Goal: Transaction & Acquisition: Book appointment/travel/reservation

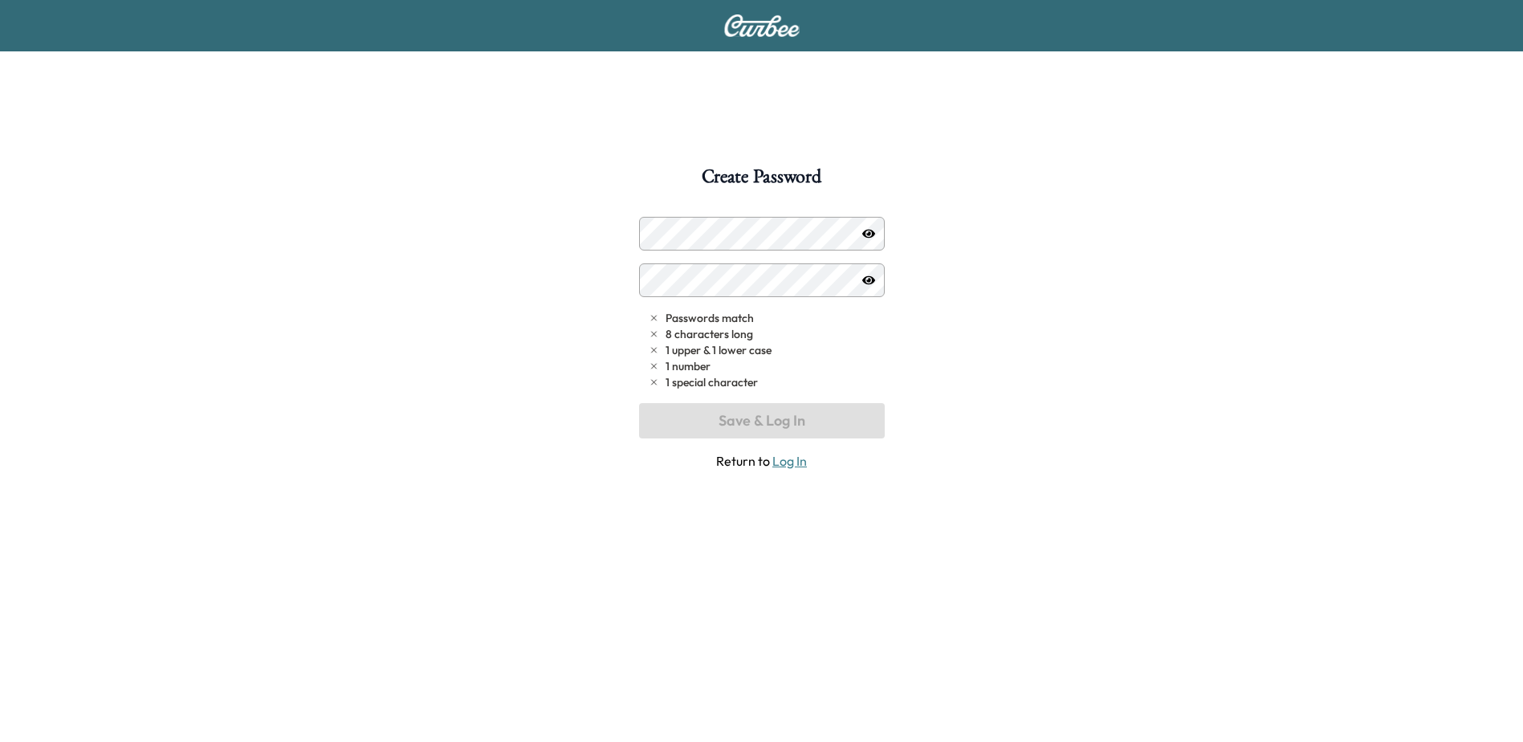
click at [730, 253] on div "Passwords match 8 characters long 1 upper & 1 lower case 1 number 1 special cha…" at bounding box center [762, 344] width 246 height 254
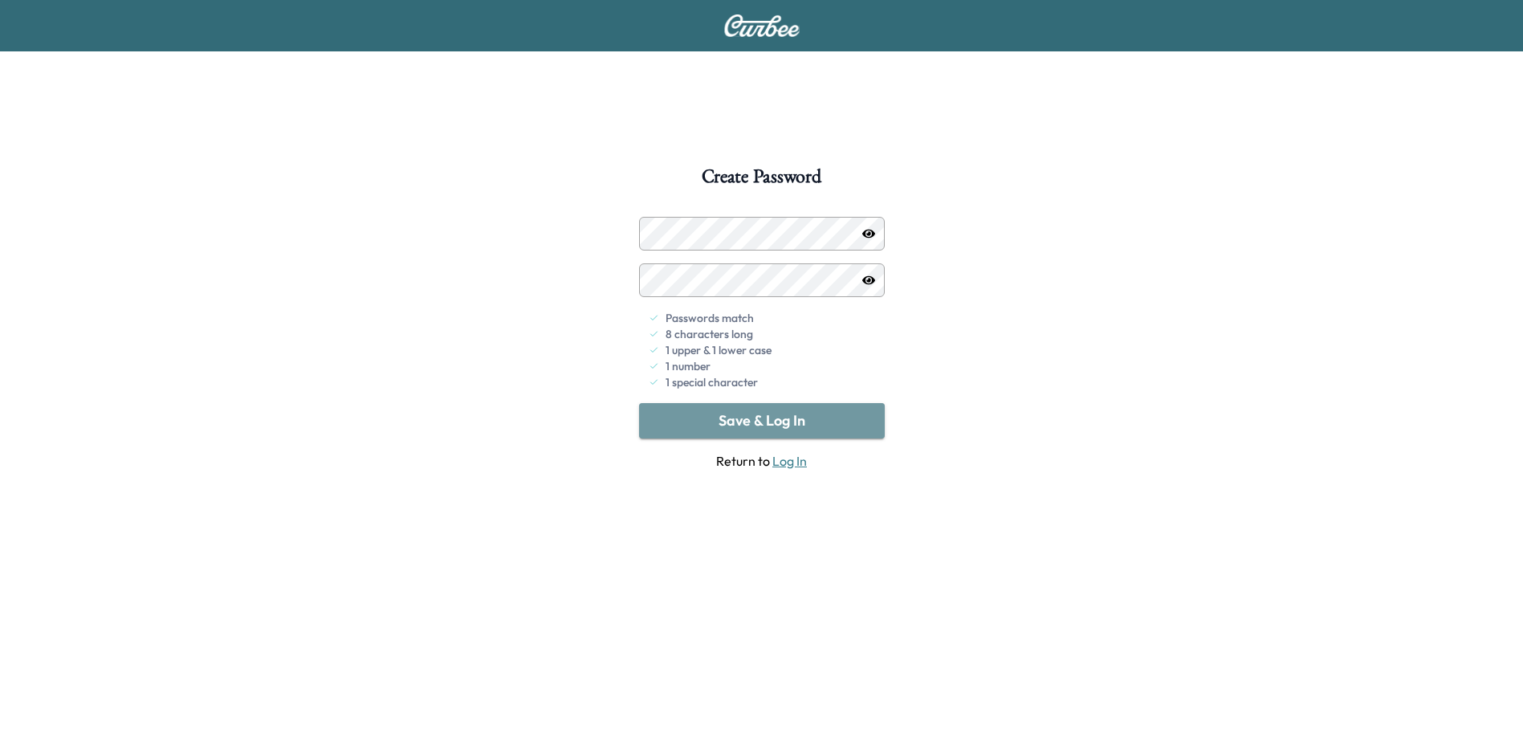
click at [733, 412] on button "Save & Log In" at bounding box center [762, 420] width 246 height 35
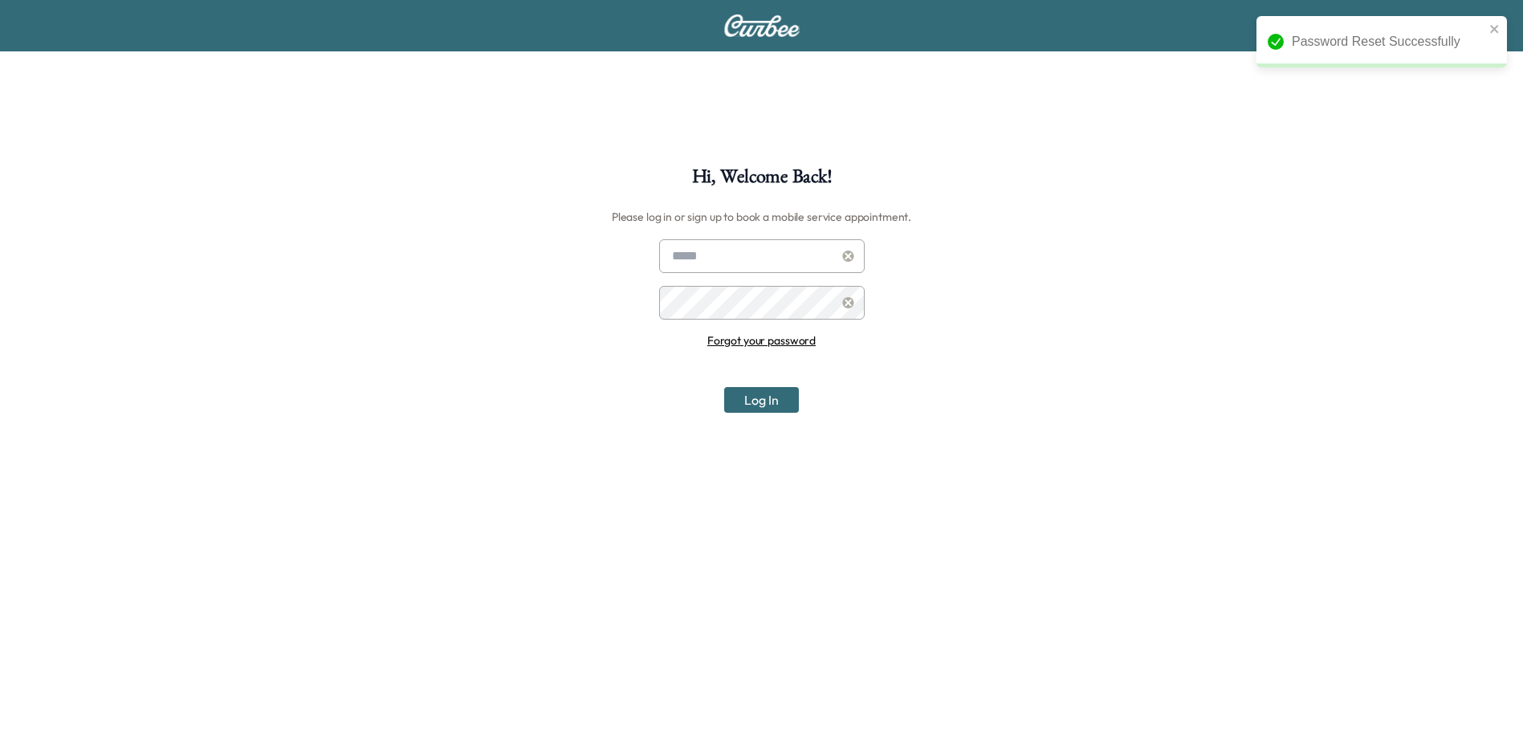
type input "**********"
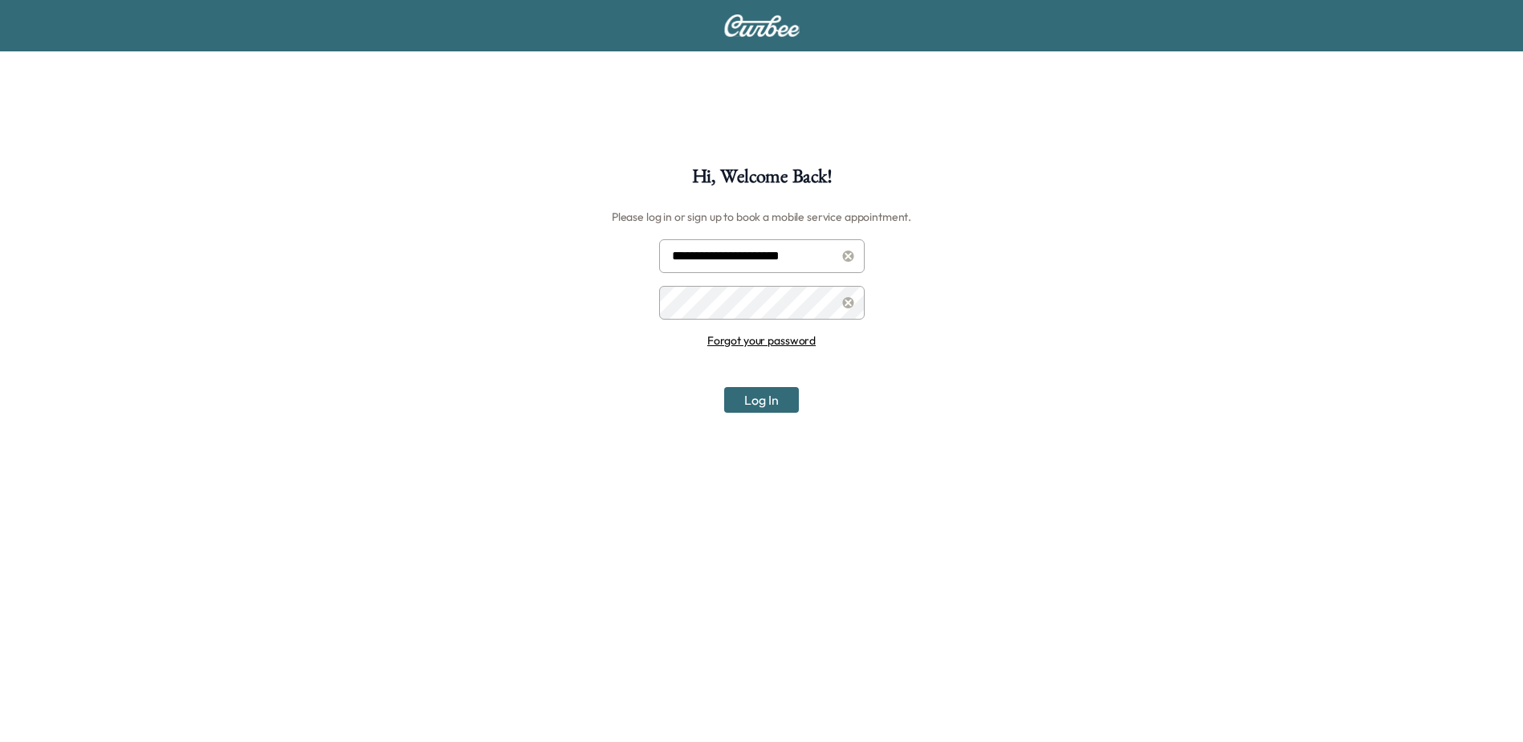
click at [789, 404] on button "Log In" at bounding box center [761, 400] width 75 height 26
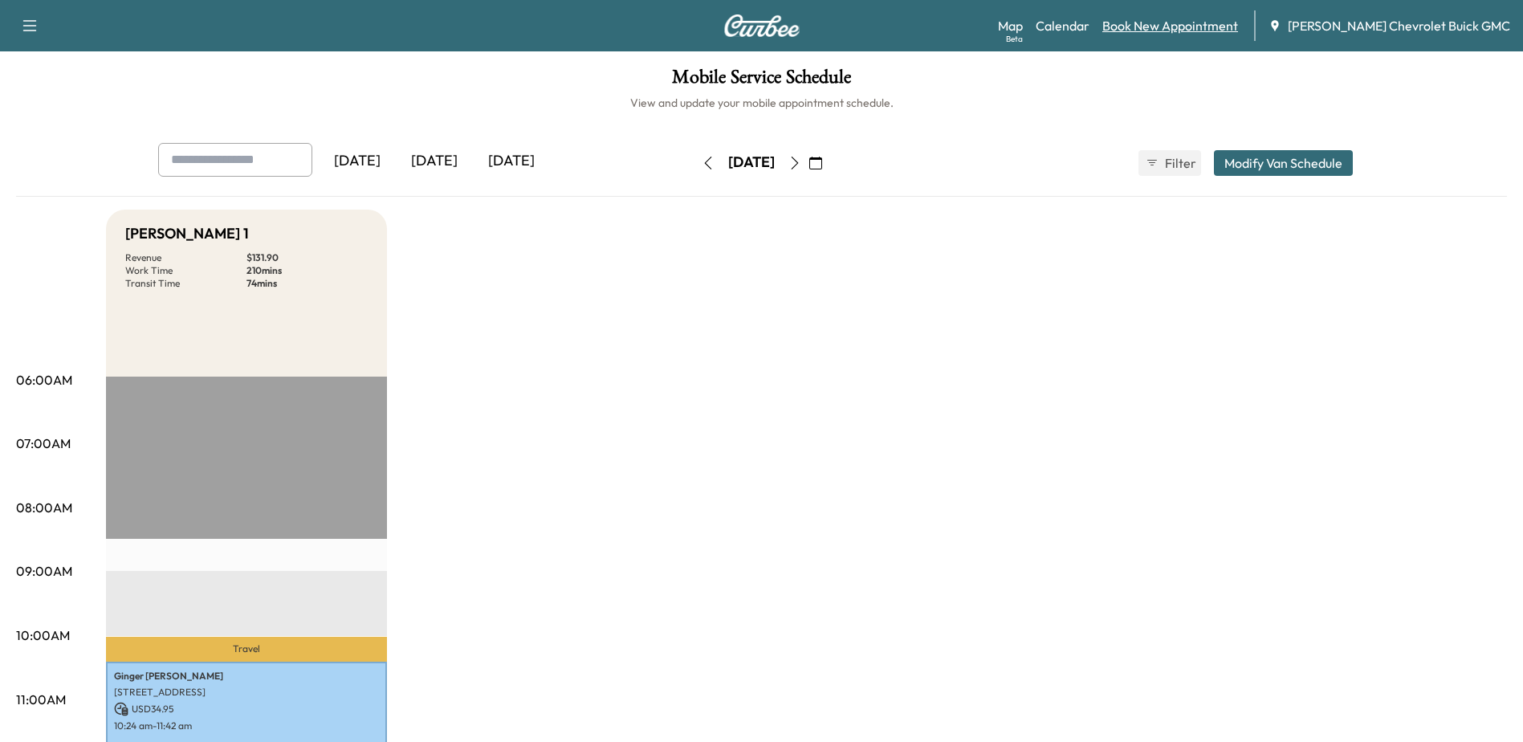
click at [1238, 29] on link "Book New Appointment" at bounding box center [1170, 25] width 136 height 19
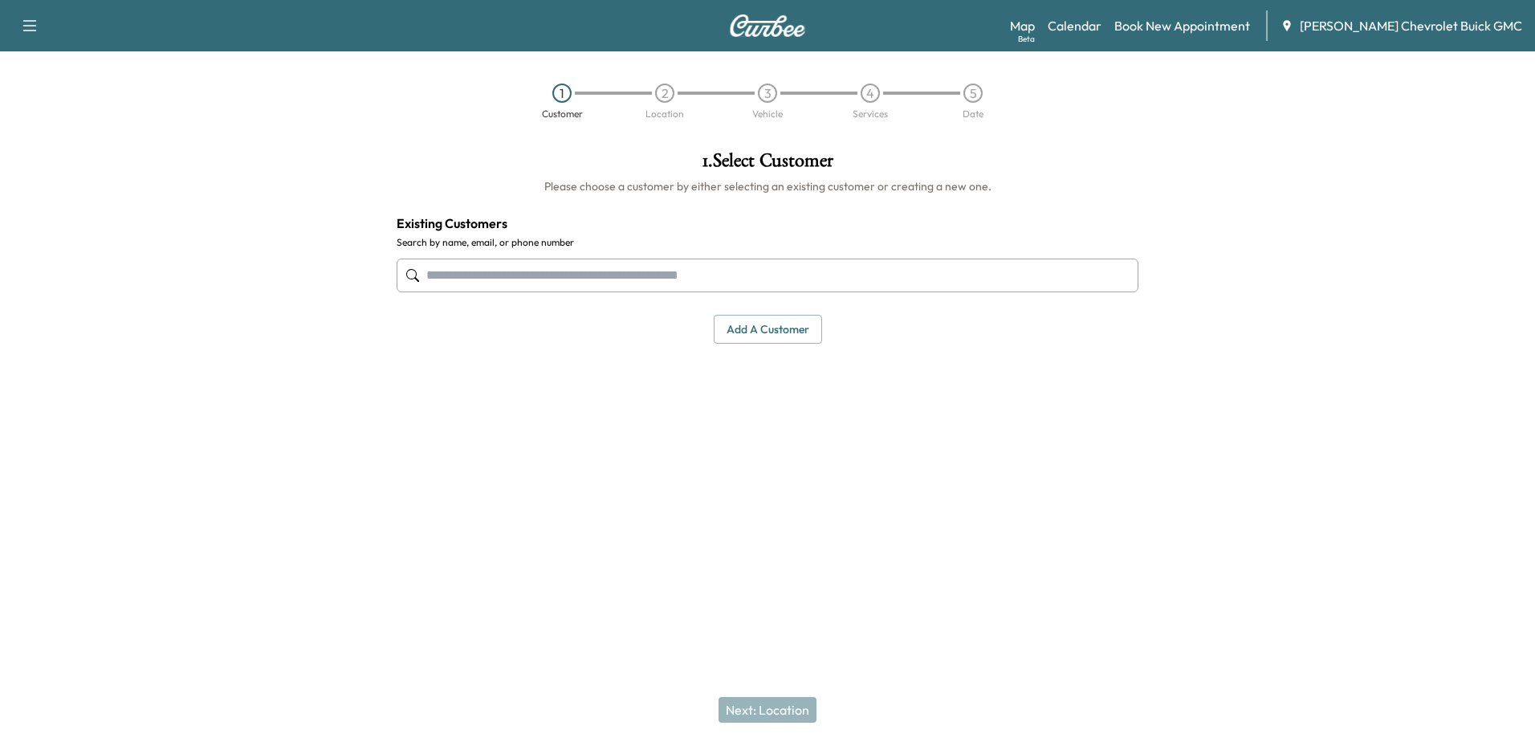
click at [640, 274] on input "text" at bounding box center [768, 275] width 742 height 34
click at [752, 328] on button "Add a customer" at bounding box center [768, 330] width 108 height 30
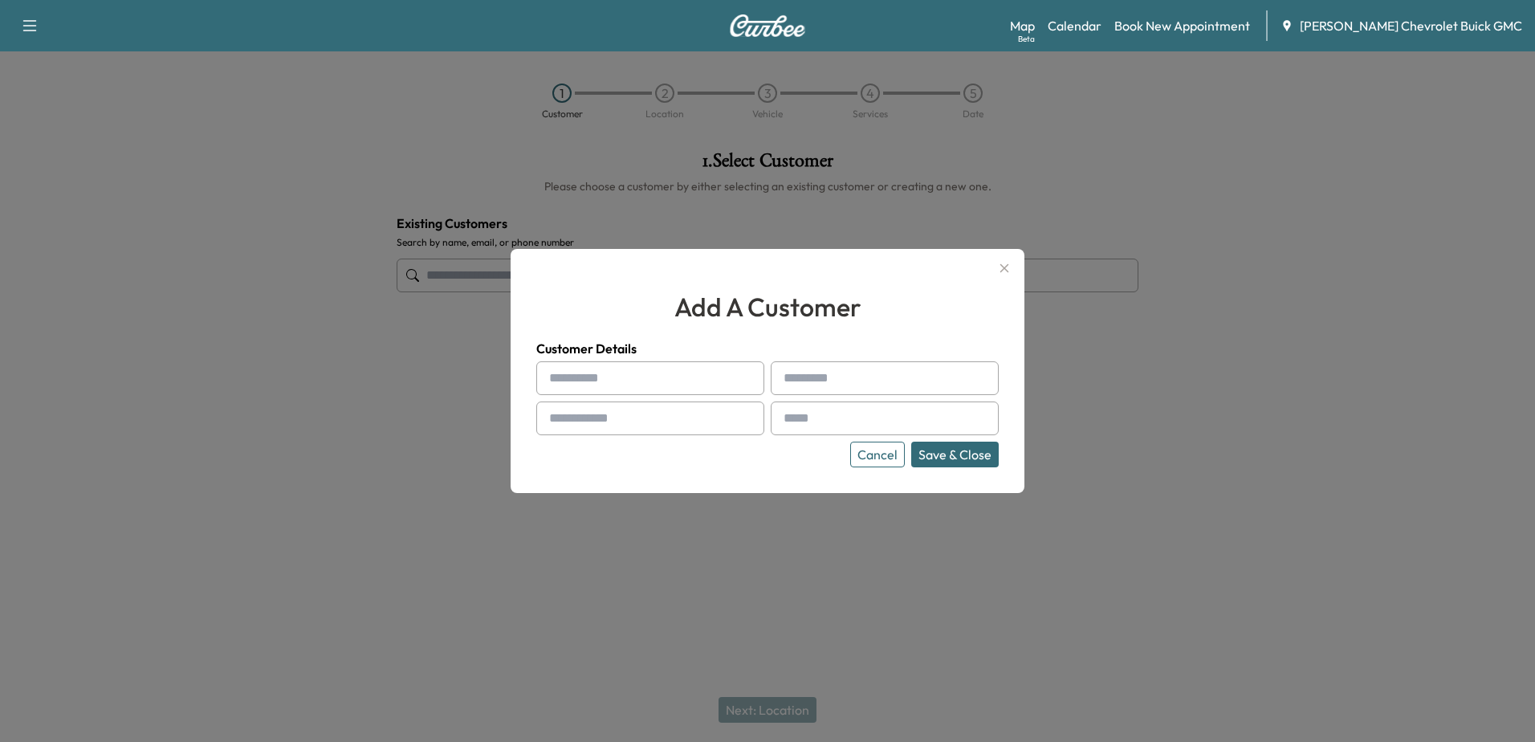
click at [682, 364] on input "text" at bounding box center [650, 378] width 228 height 34
drag, startPoint x: 1064, startPoint y: 286, endPoint x: 1231, endPoint y: 270, distance: 167.7
click at [1111, 282] on div at bounding box center [767, 371] width 1535 height 742
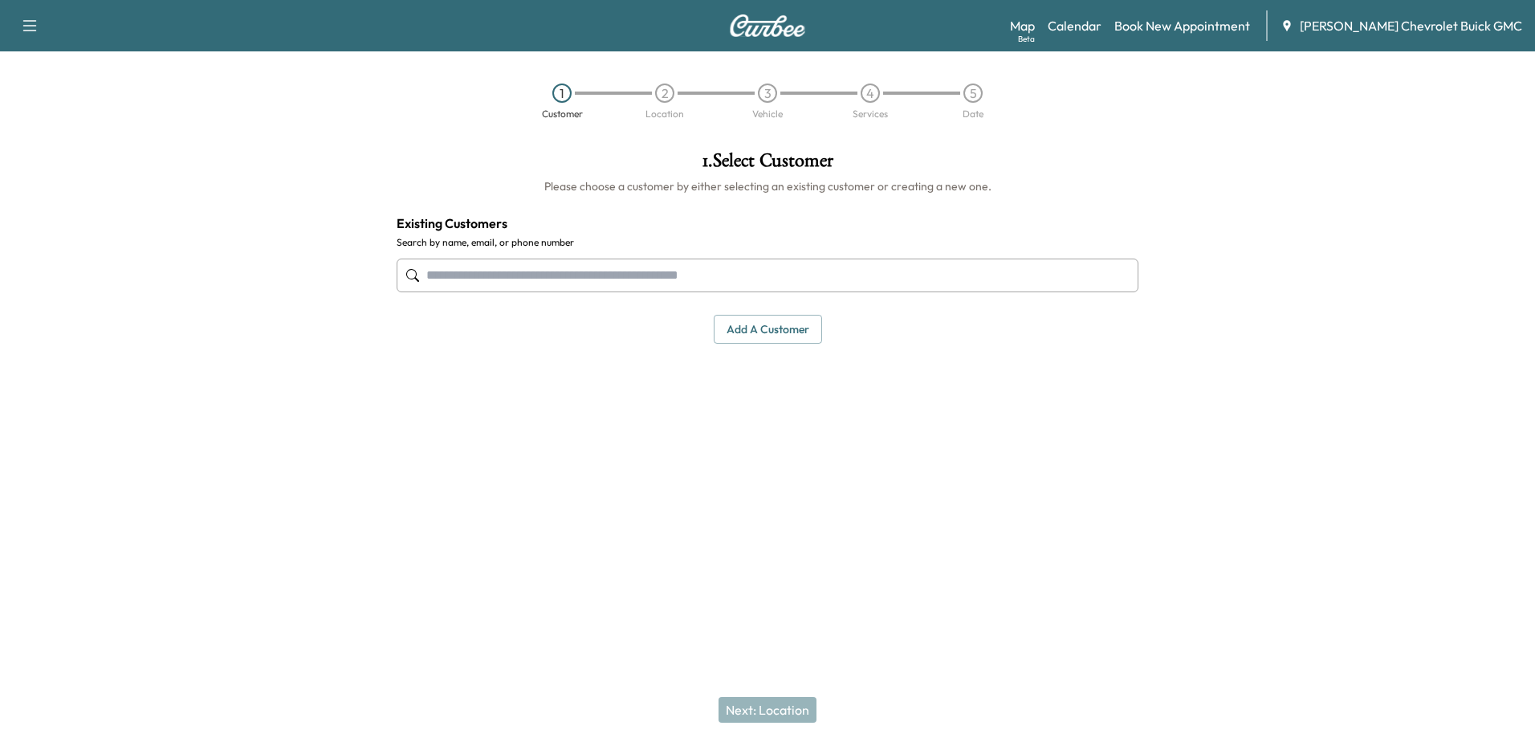
click at [611, 283] on input "text" at bounding box center [768, 275] width 742 height 34
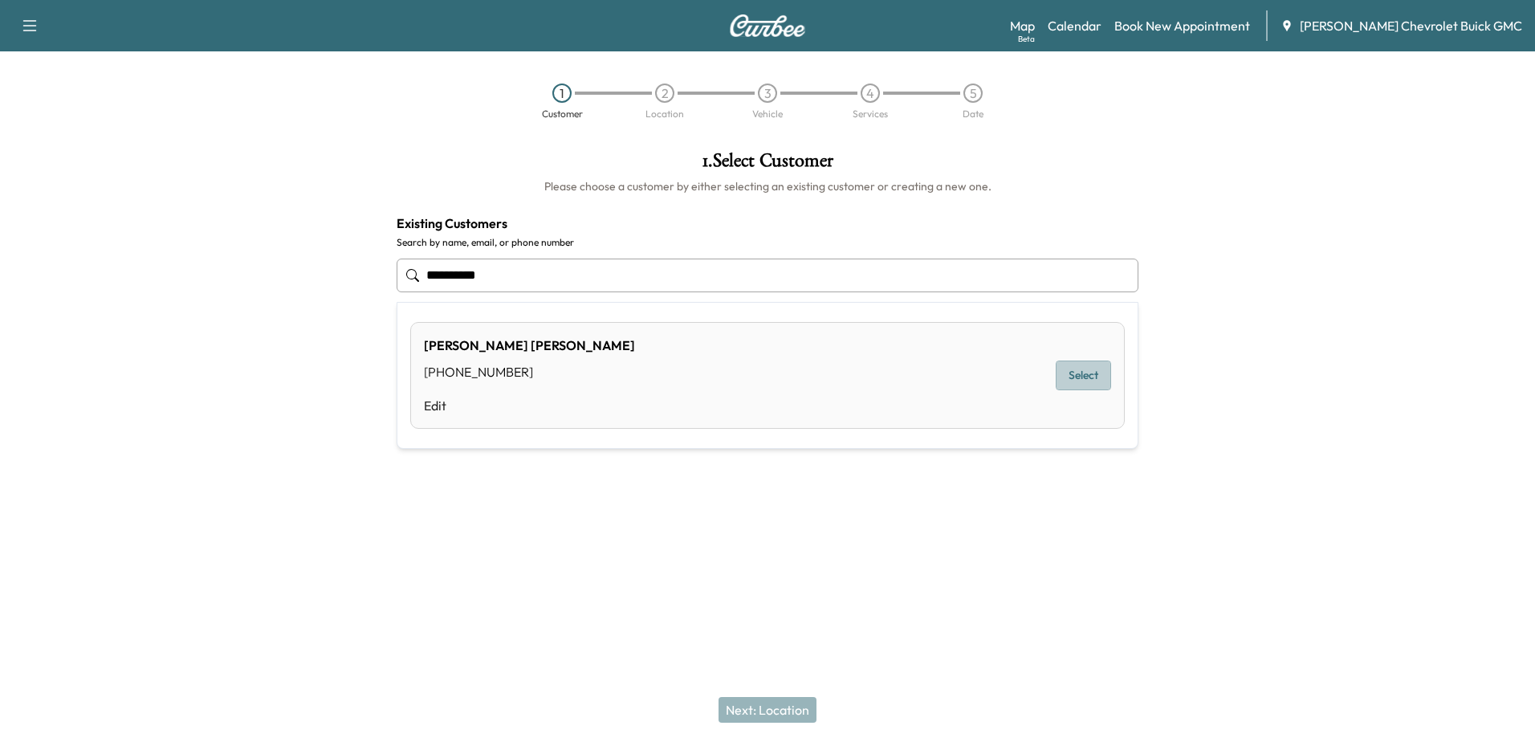
click at [1076, 380] on button "Select" at bounding box center [1083, 375] width 55 height 30
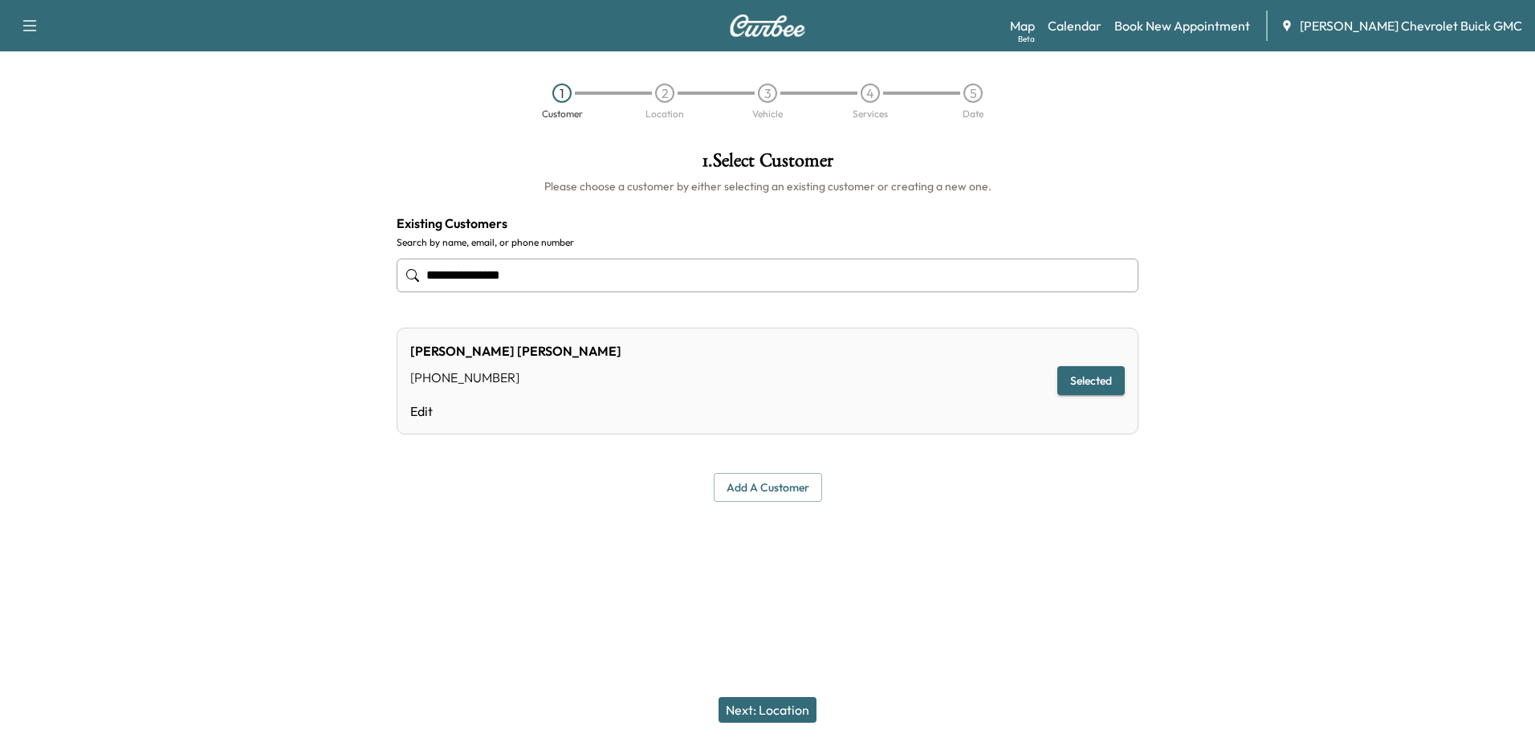
type input "**********"
click at [763, 706] on button "Next: Location" at bounding box center [767, 710] width 98 height 26
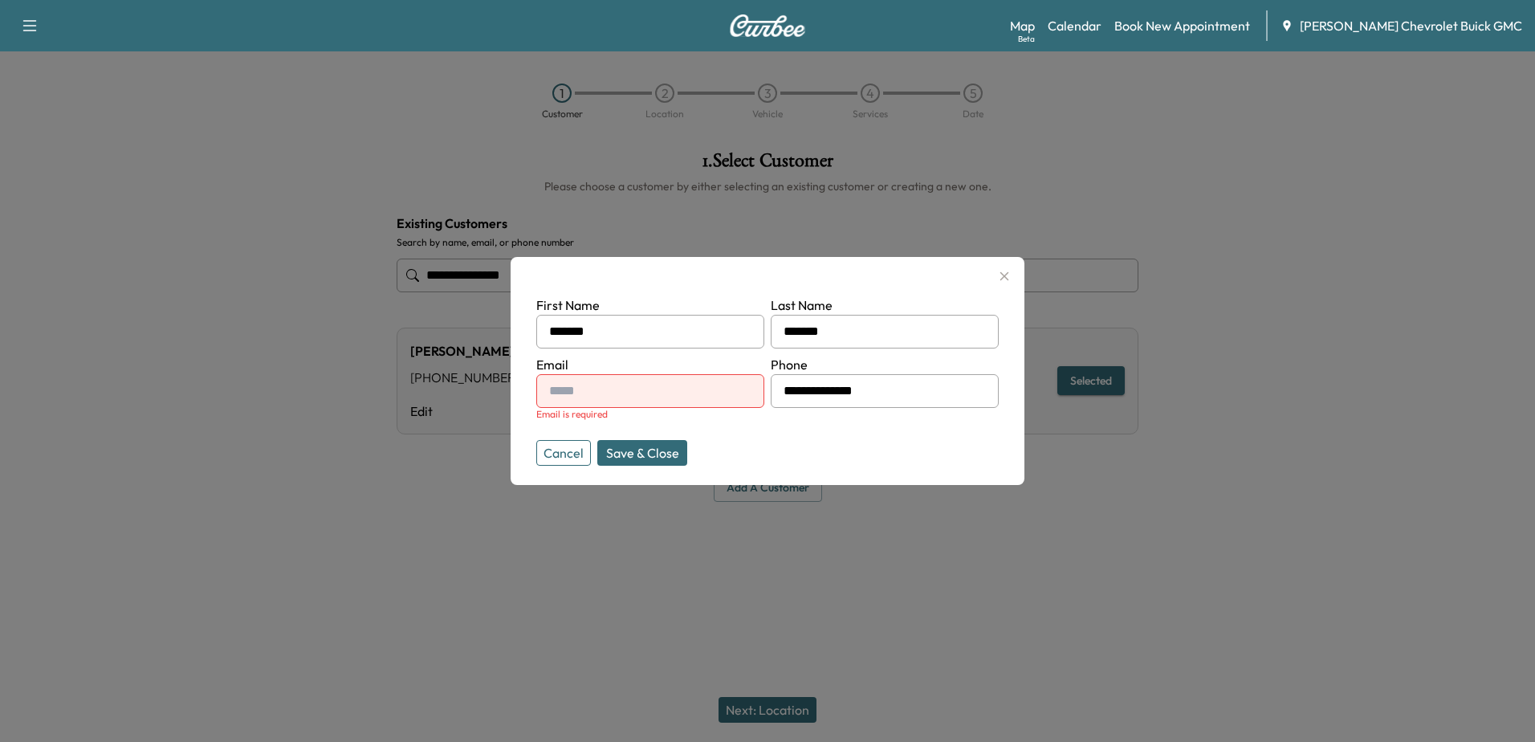
click at [631, 397] on input "text" at bounding box center [650, 391] width 228 height 34
type input "**********"
click at [626, 457] on button "Save & Close" at bounding box center [642, 453] width 90 height 26
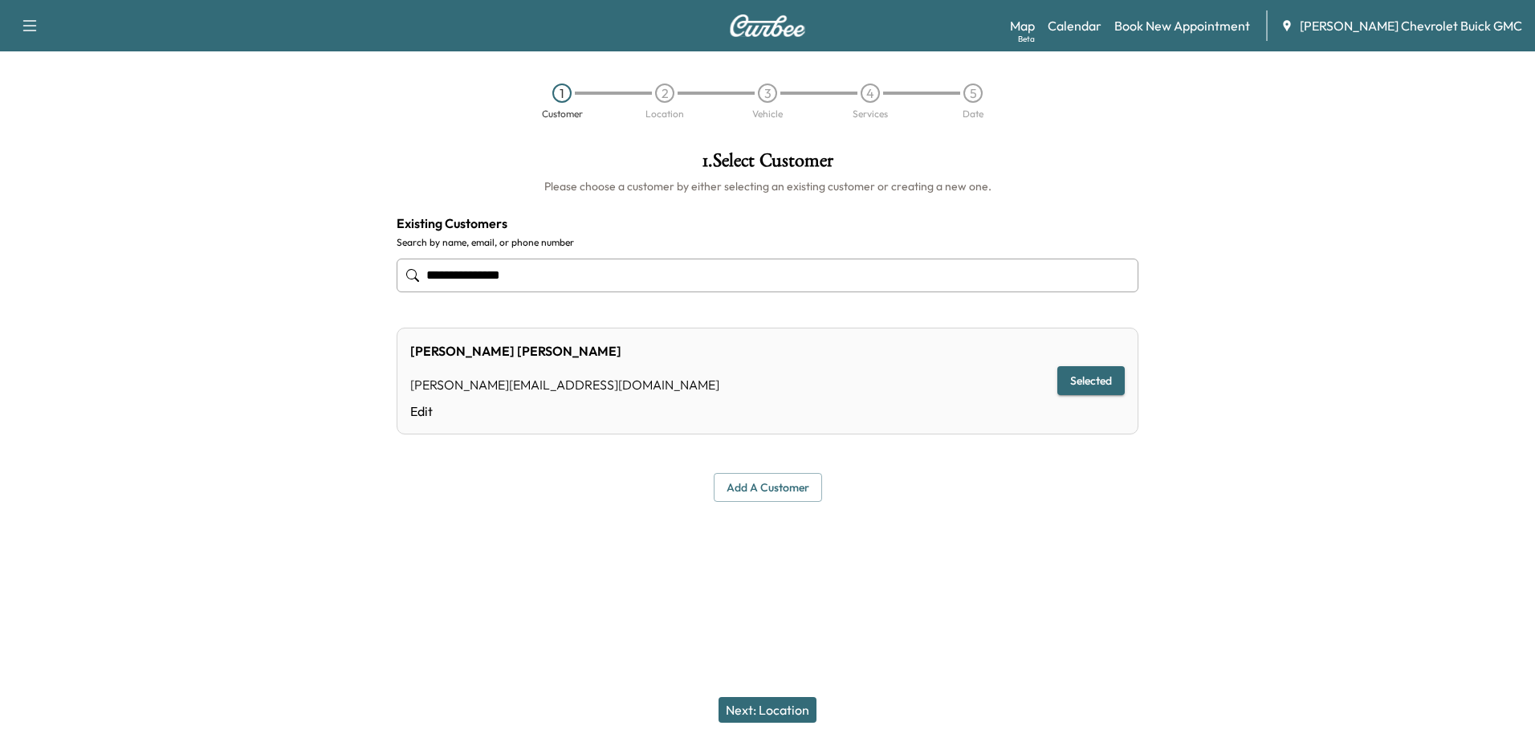
click at [767, 704] on button "Next: Location" at bounding box center [767, 710] width 98 height 26
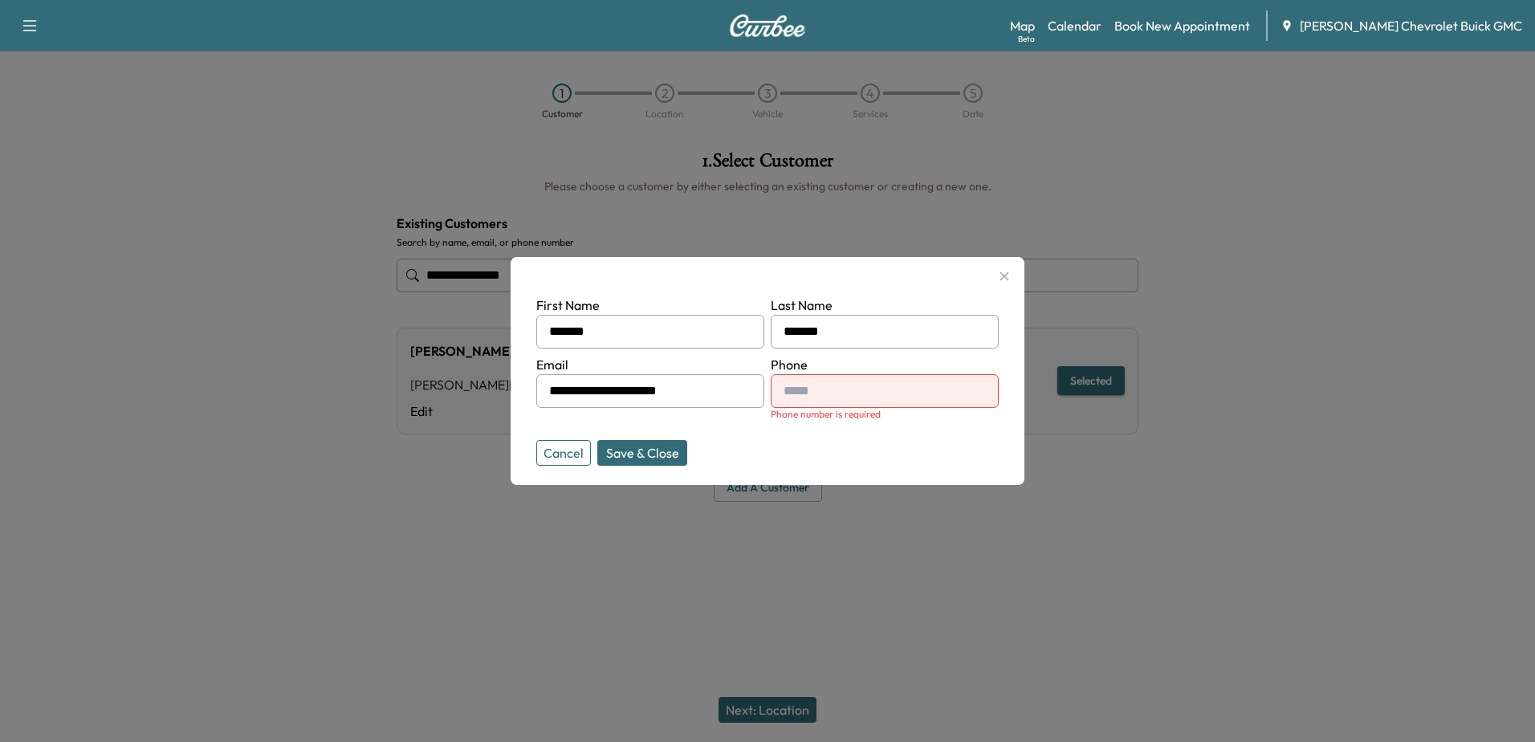
click at [837, 390] on input "text" at bounding box center [885, 391] width 228 height 34
type input "**********"
click at [670, 459] on button "Save & Close" at bounding box center [642, 453] width 90 height 26
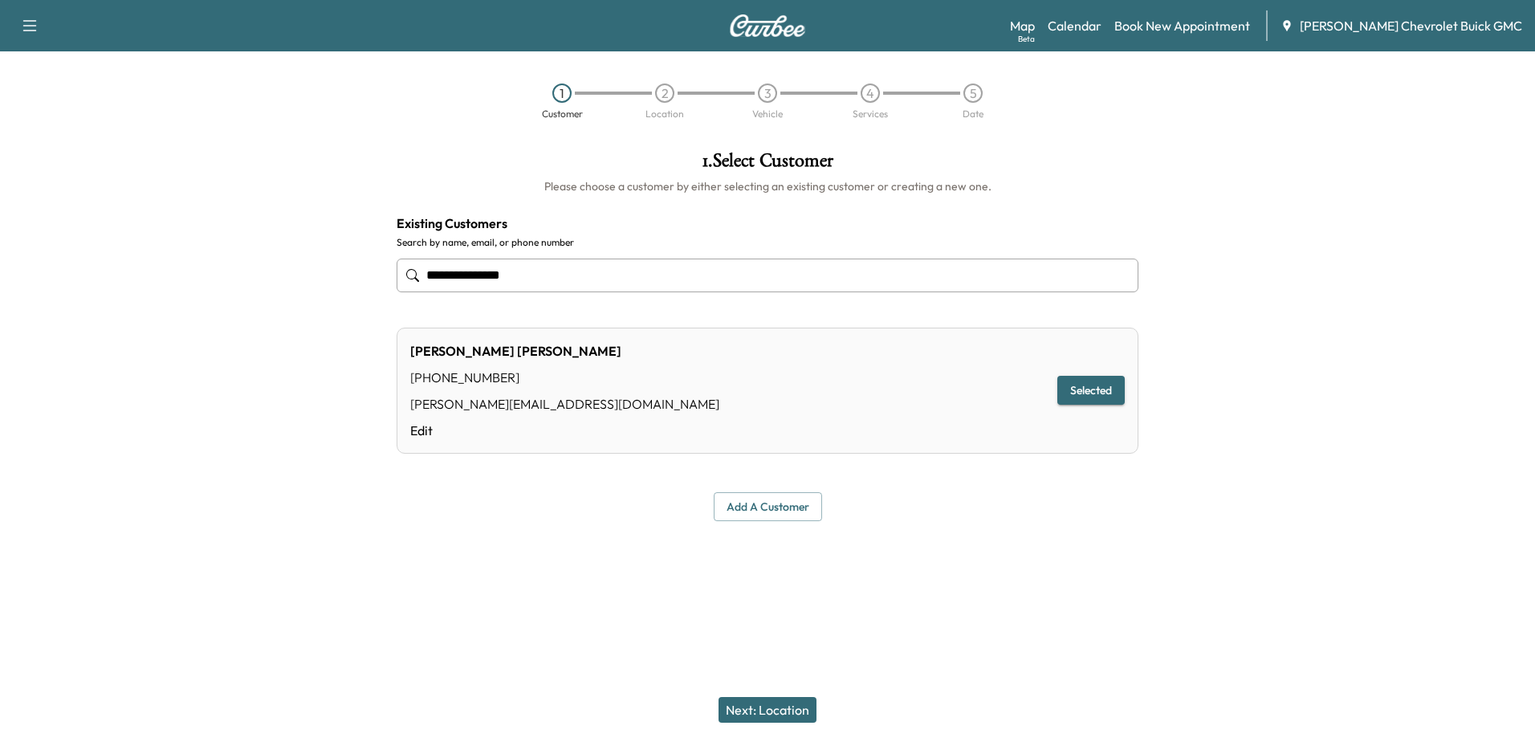
click at [784, 698] on button "Next: Location" at bounding box center [767, 710] width 98 height 26
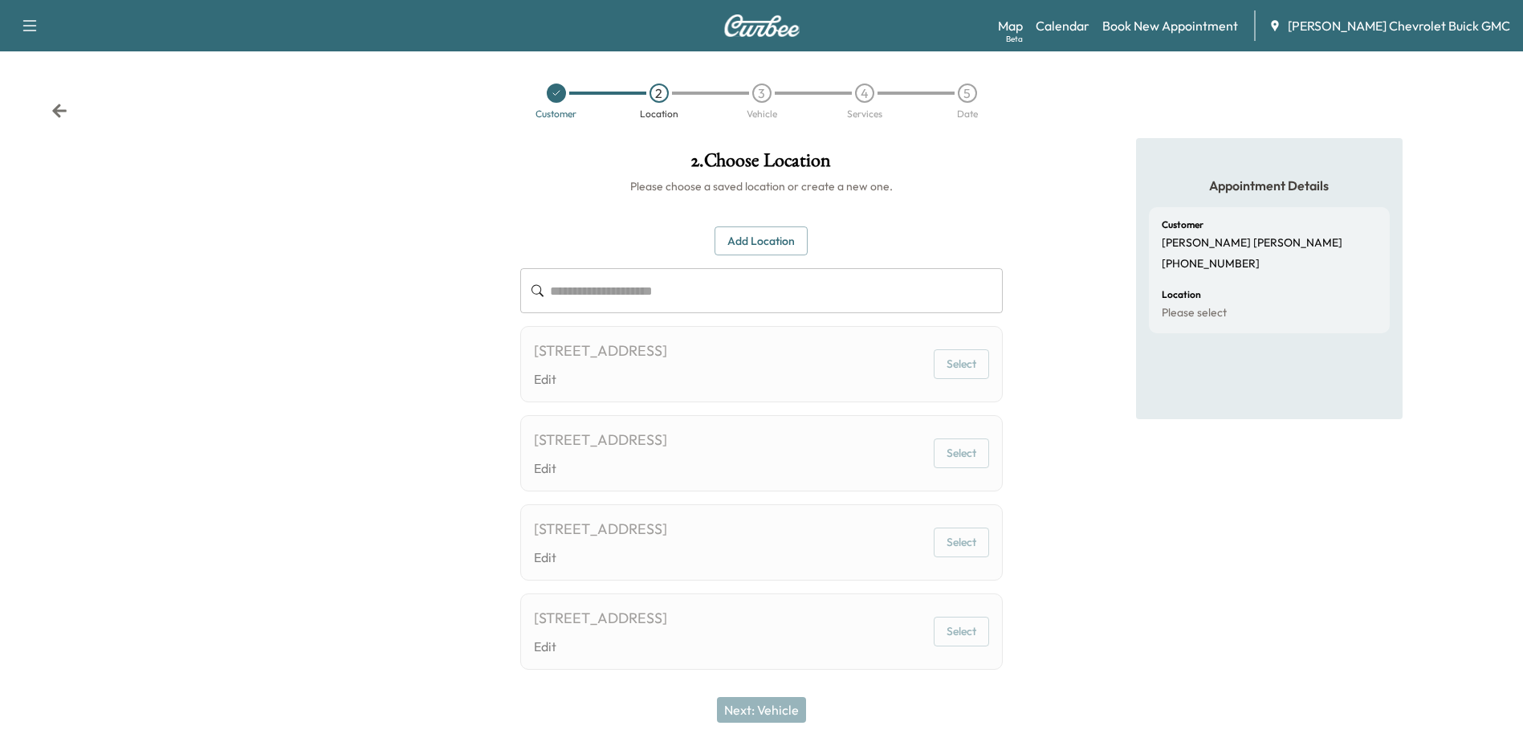
click at [955, 550] on button "Select" at bounding box center [961, 542] width 55 height 30
click at [958, 541] on button "Select" at bounding box center [961, 542] width 55 height 30
click at [775, 251] on button "Add Location" at bounding box center [760, 241] width 93 height 30
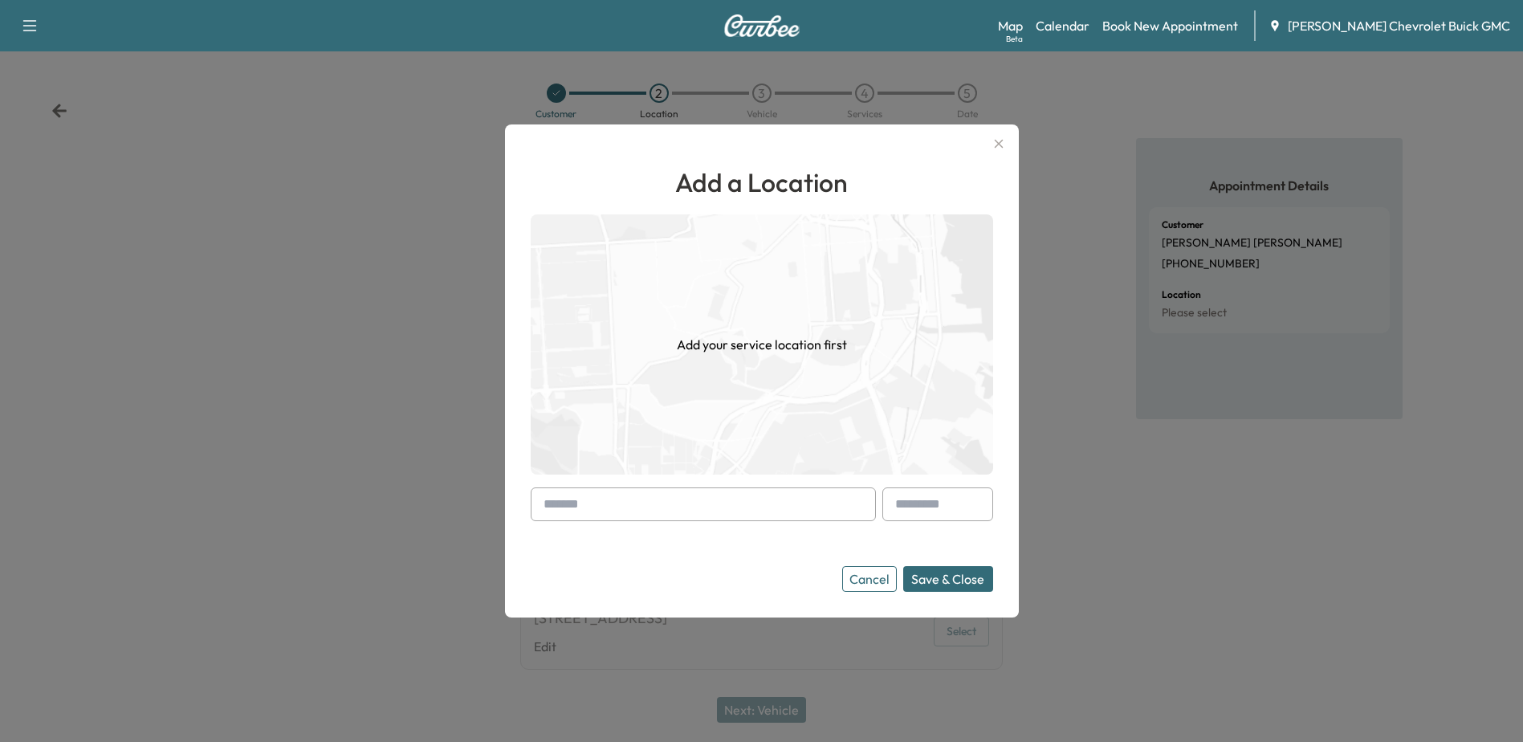
click at [720, 510] on input "text" at bounding box center [703, 504] width 345 height 34
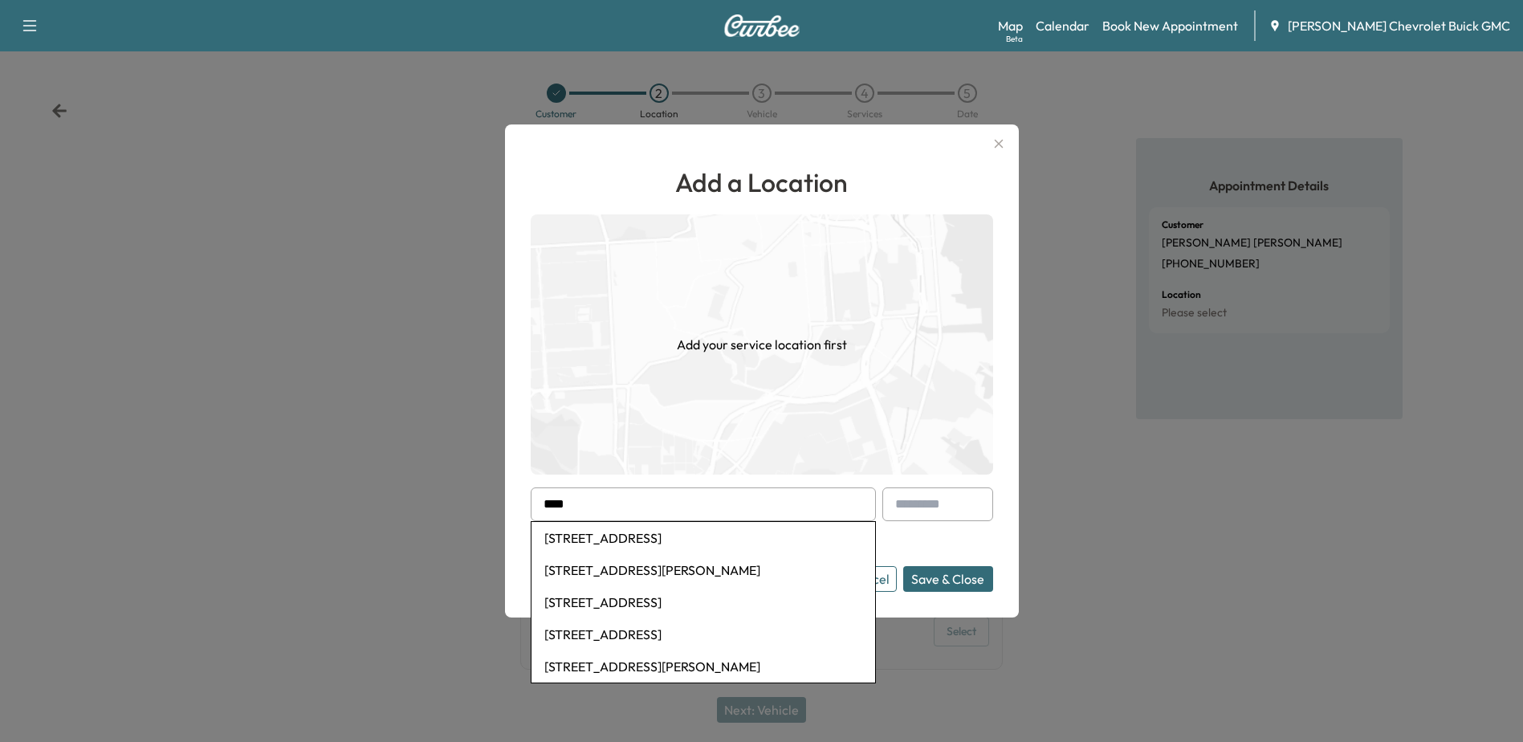
click at [903, 566] on button "Save & Close" at bounding box center [948, 579] width 90 height 26
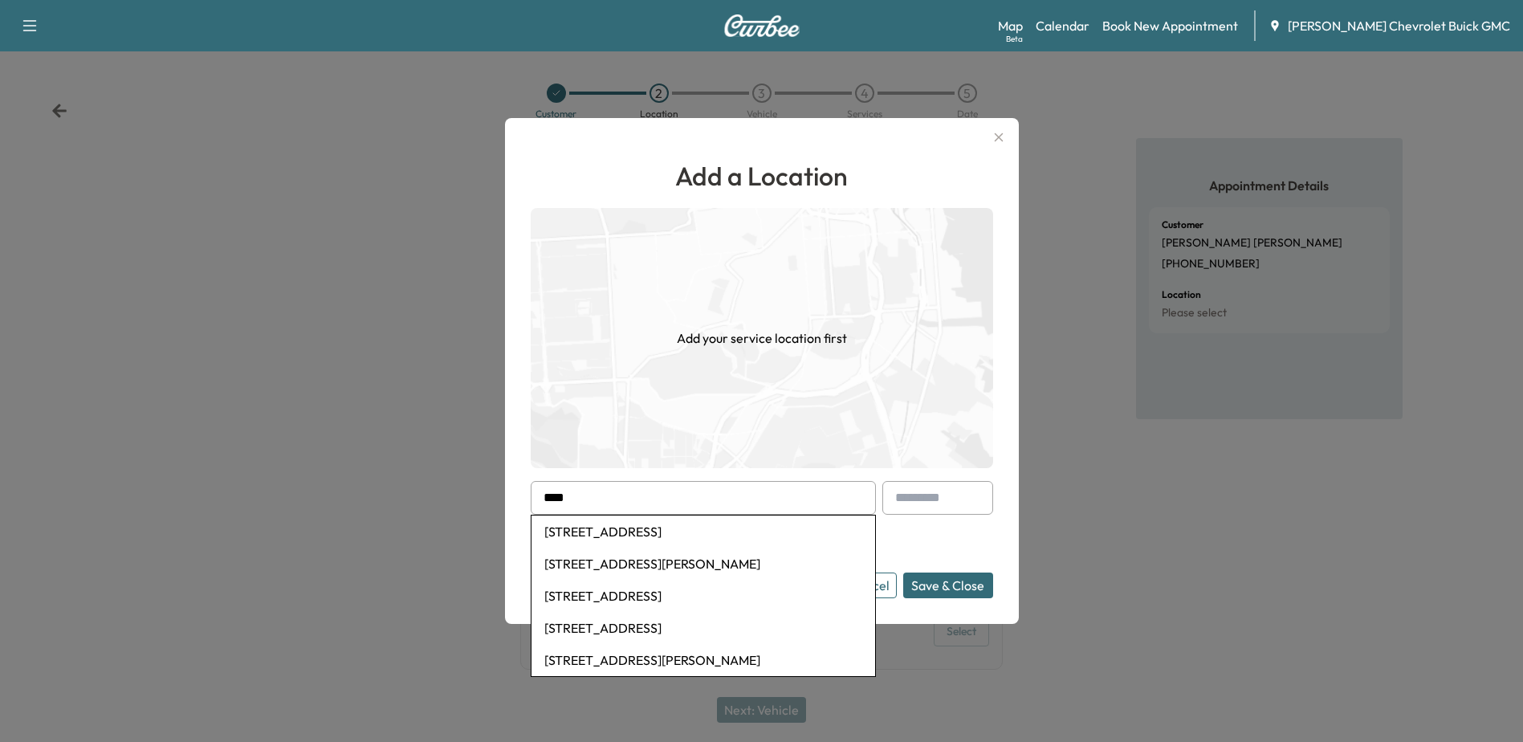
click at [695, 537] on li "[STREET_ADDRESS]" at bounding box center [703, 531] width 344 height 32
type input "**********"
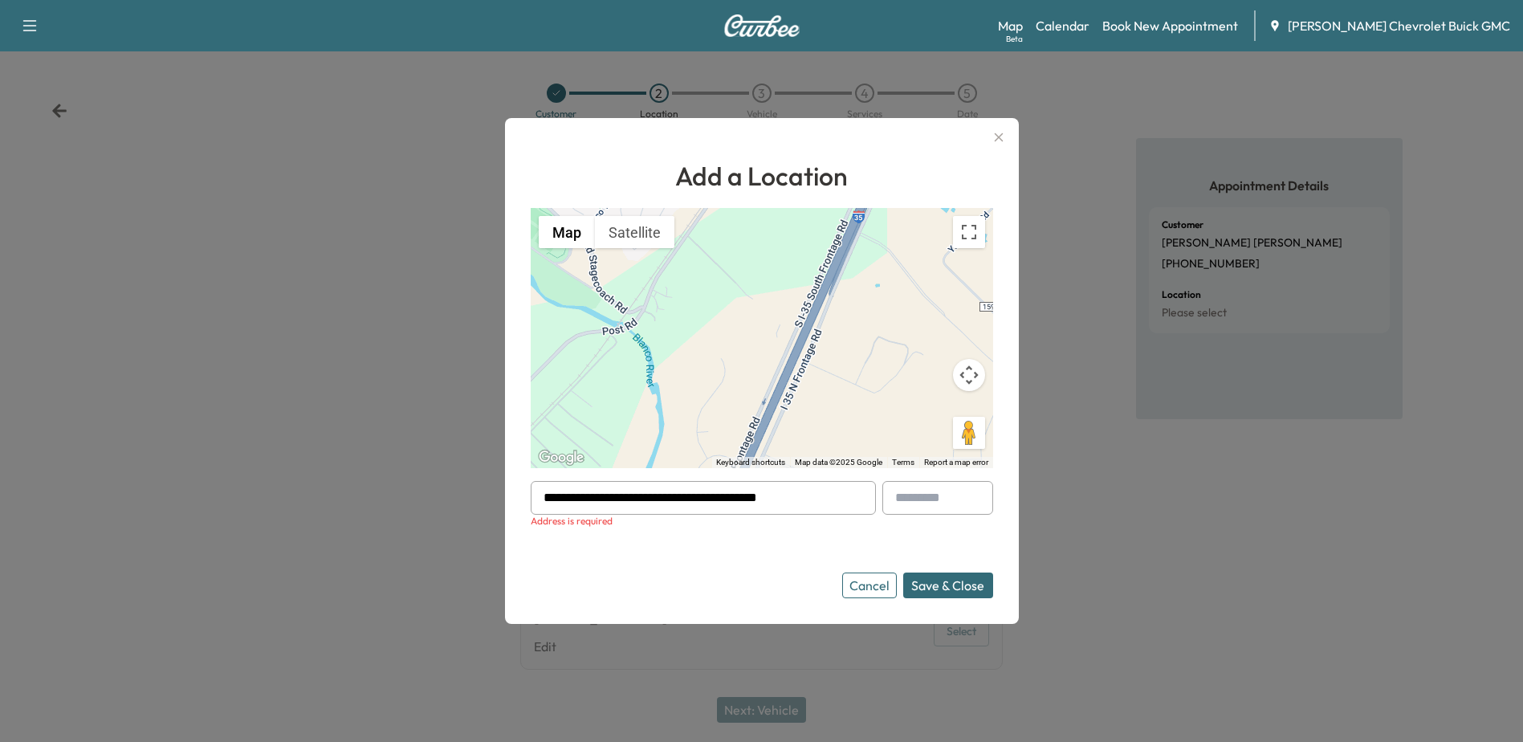
click at [902, 556] on form "**********" at bounding box center [762, 539] width 462 height 117
click at [934, 576] on button "Save & Close" at bounding box center [948, 585] width 90 height 26
